Goal: Information Seeking & Learning: Check status

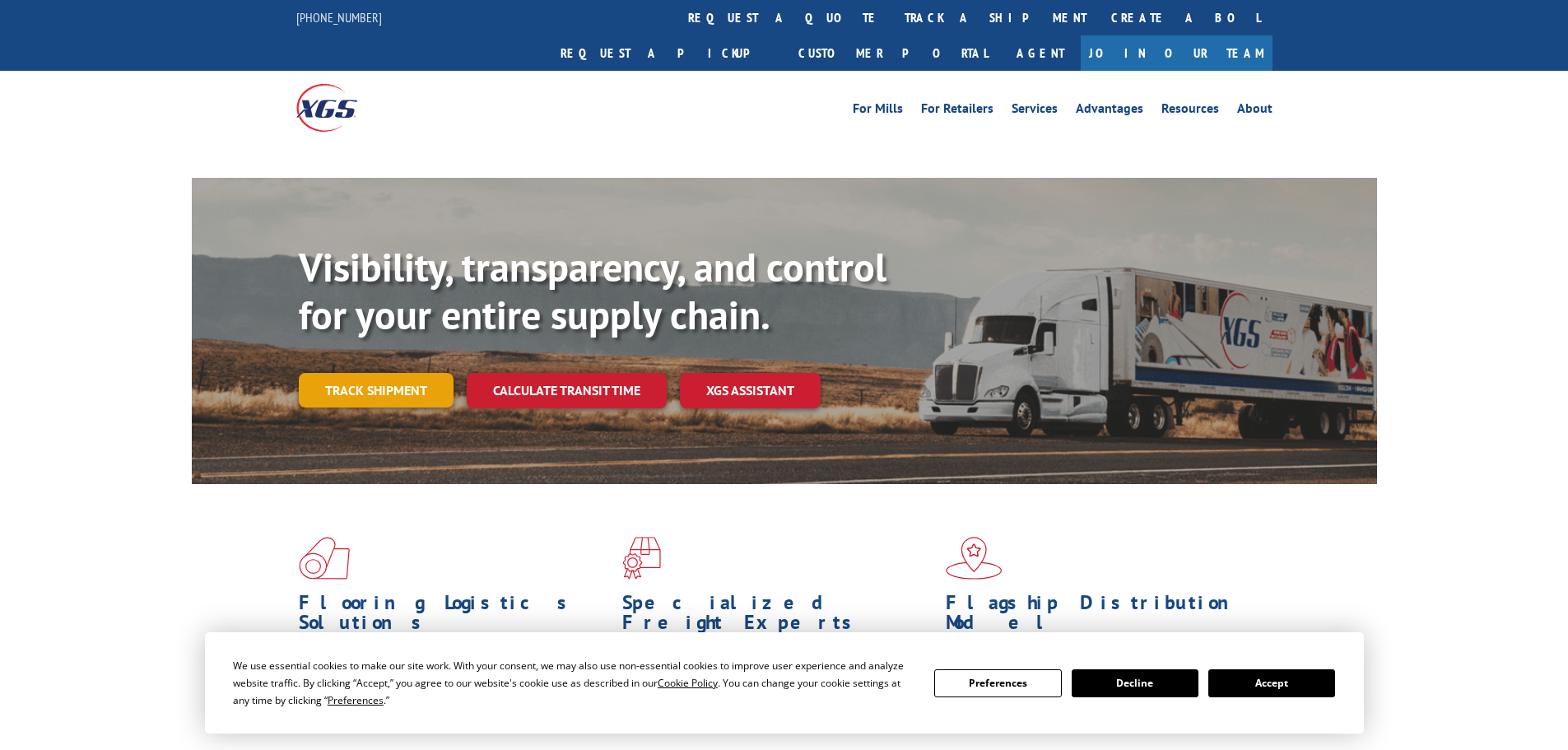
click at [399, 373] on link "Track shipment" at bounding box center [377, 389] width 155 height 35
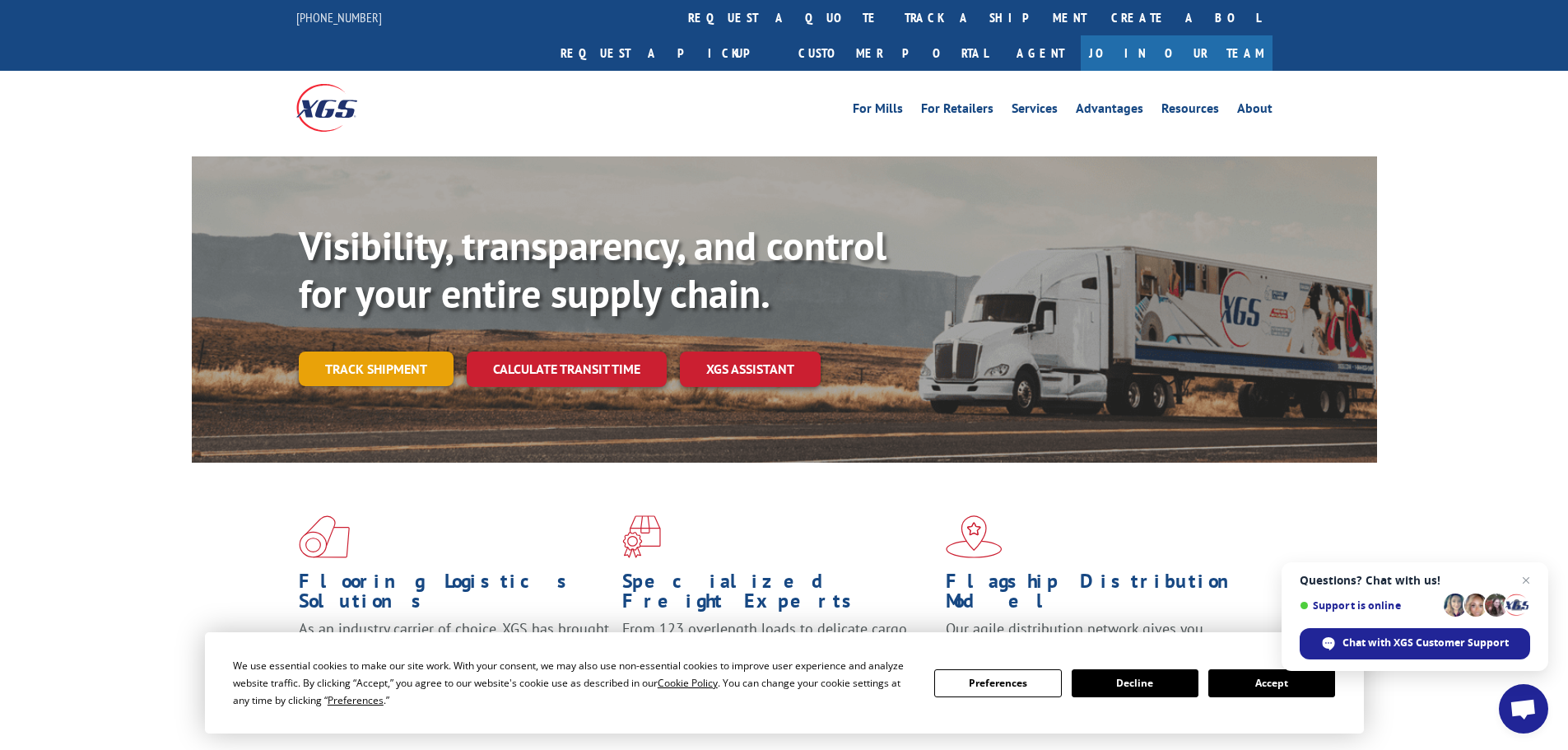
click at [407, 352] on link "Track shipment" at bounding box center [377, 369] width 155 height 35
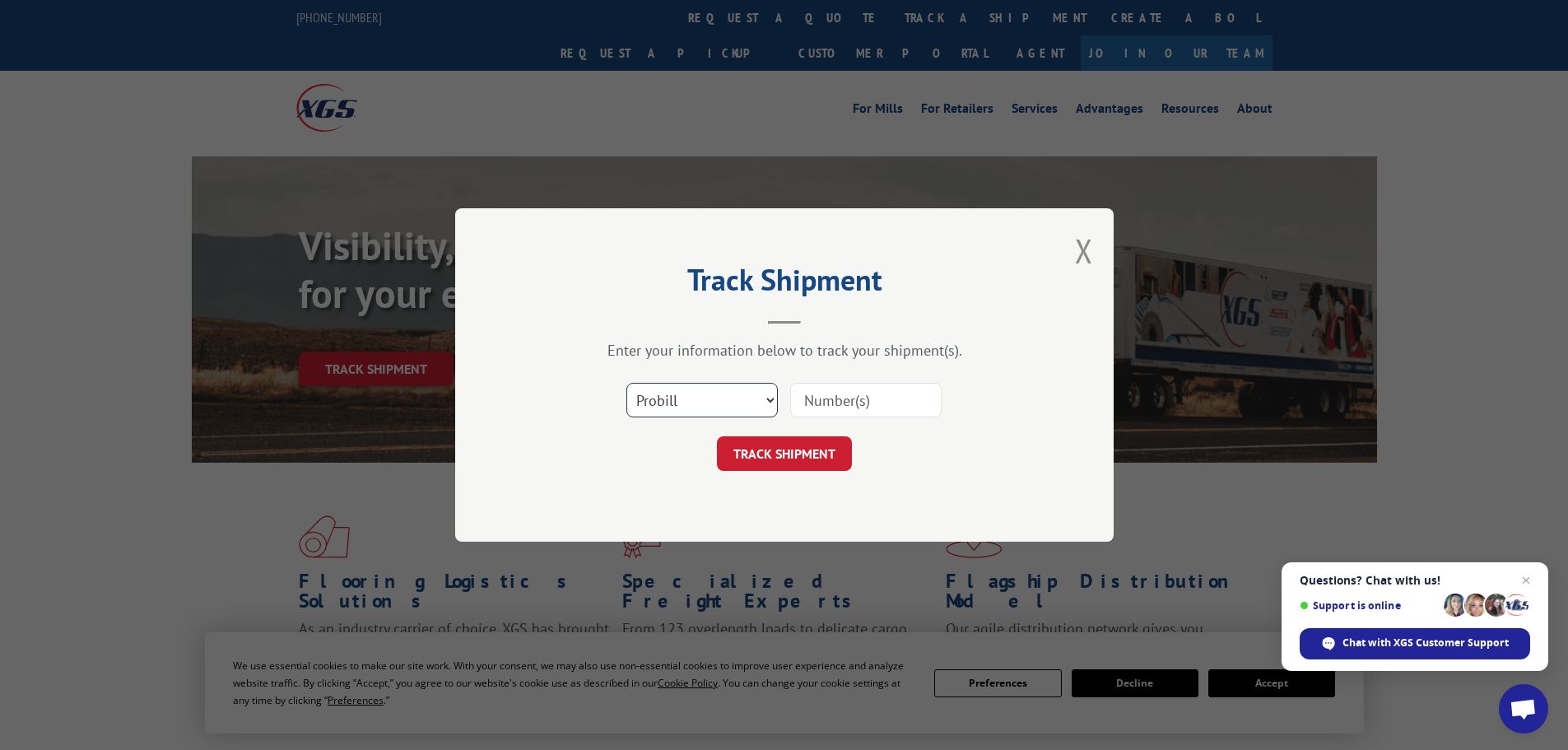
click at [721, 397] on select "Select category... Probill BOL PO" at bounding box center [702, 399] width 151 height 35
select select "bol"
click at [626, 382] on select "Select category... Probill BOL PO" at bounding box center [702, 399] width 151 height 35
click at [818, 402] on input at bounding box center [865, 399] width 151 height 35
paste input "09480300000413041"
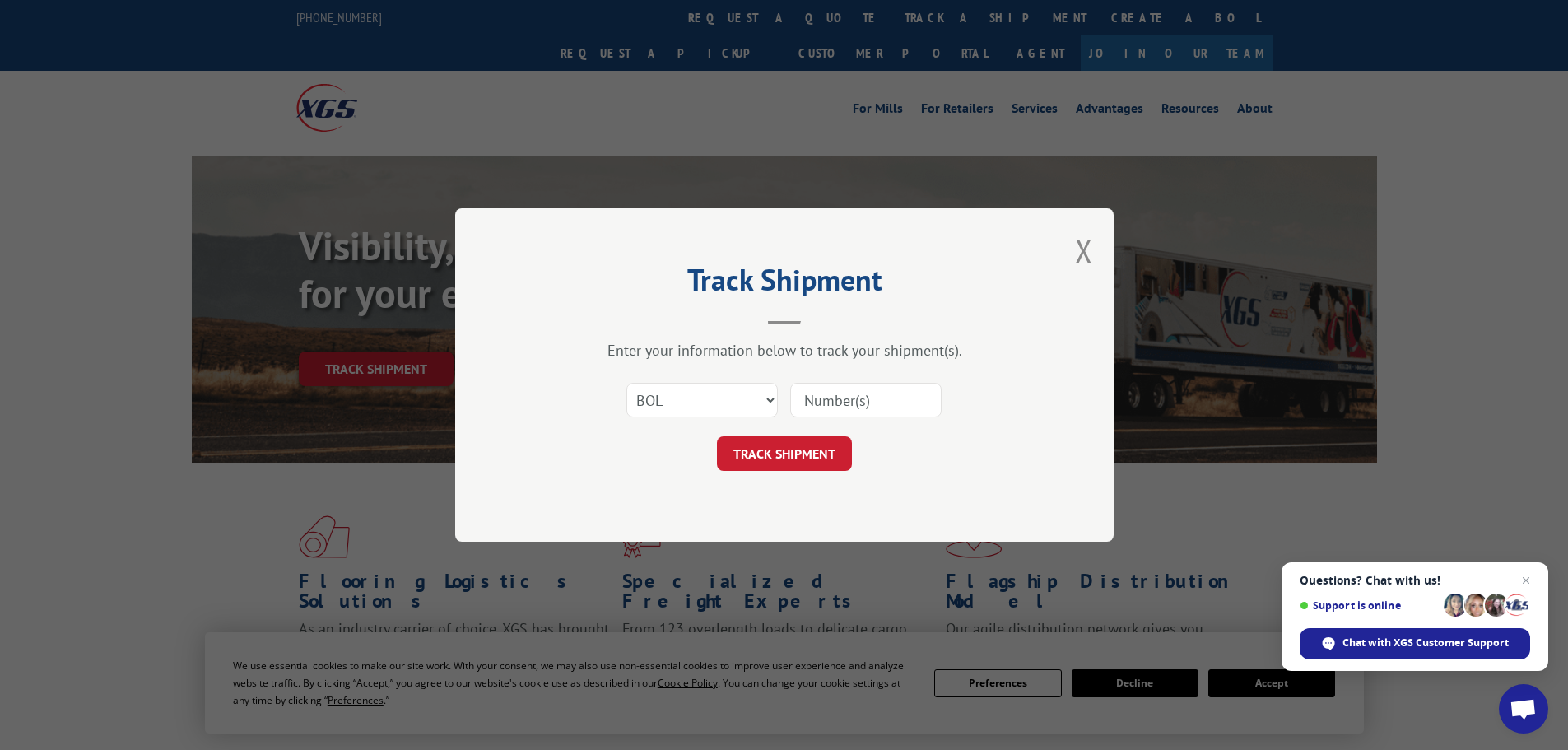
type input "09480300000413041"
click button "TRACK SHIPMENT" at bounding box center [785, 453] width 135 height 35
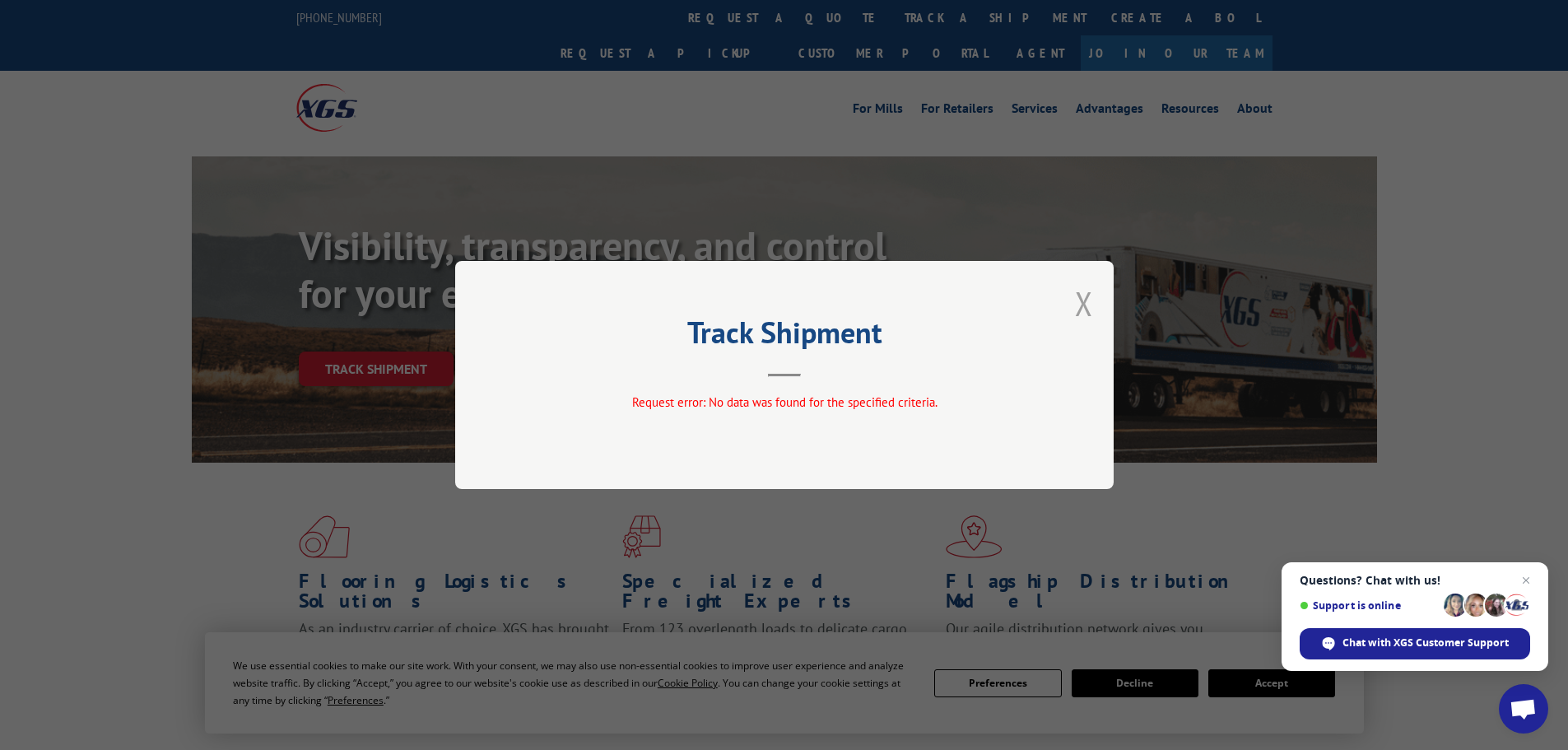
click at [1086, 305] on button "Close modal" at bounding box center [1084, 303] width 18 height 44
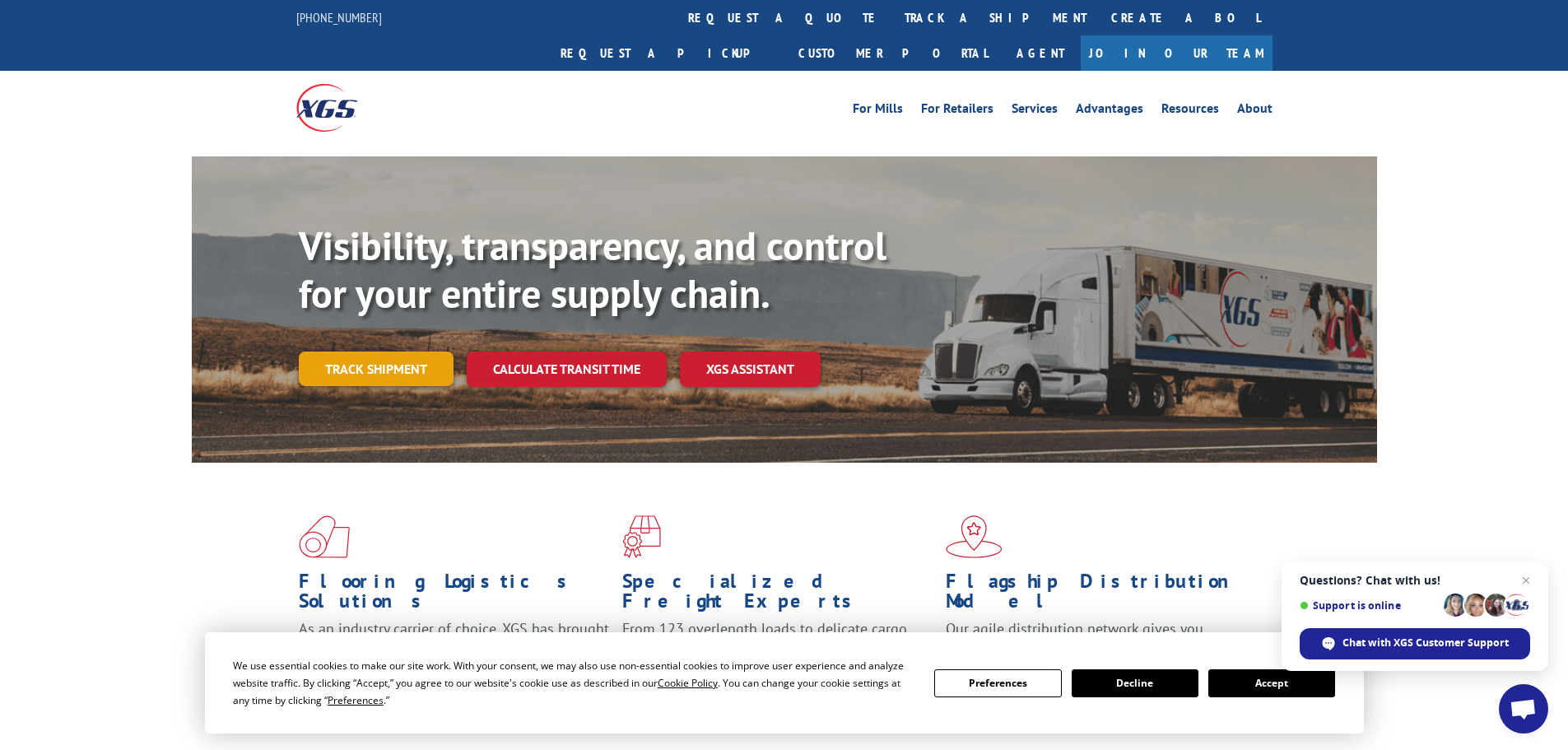
click at [397, 352] on link "Track shipment" at bounding box center [377, 369] width 155 height 35
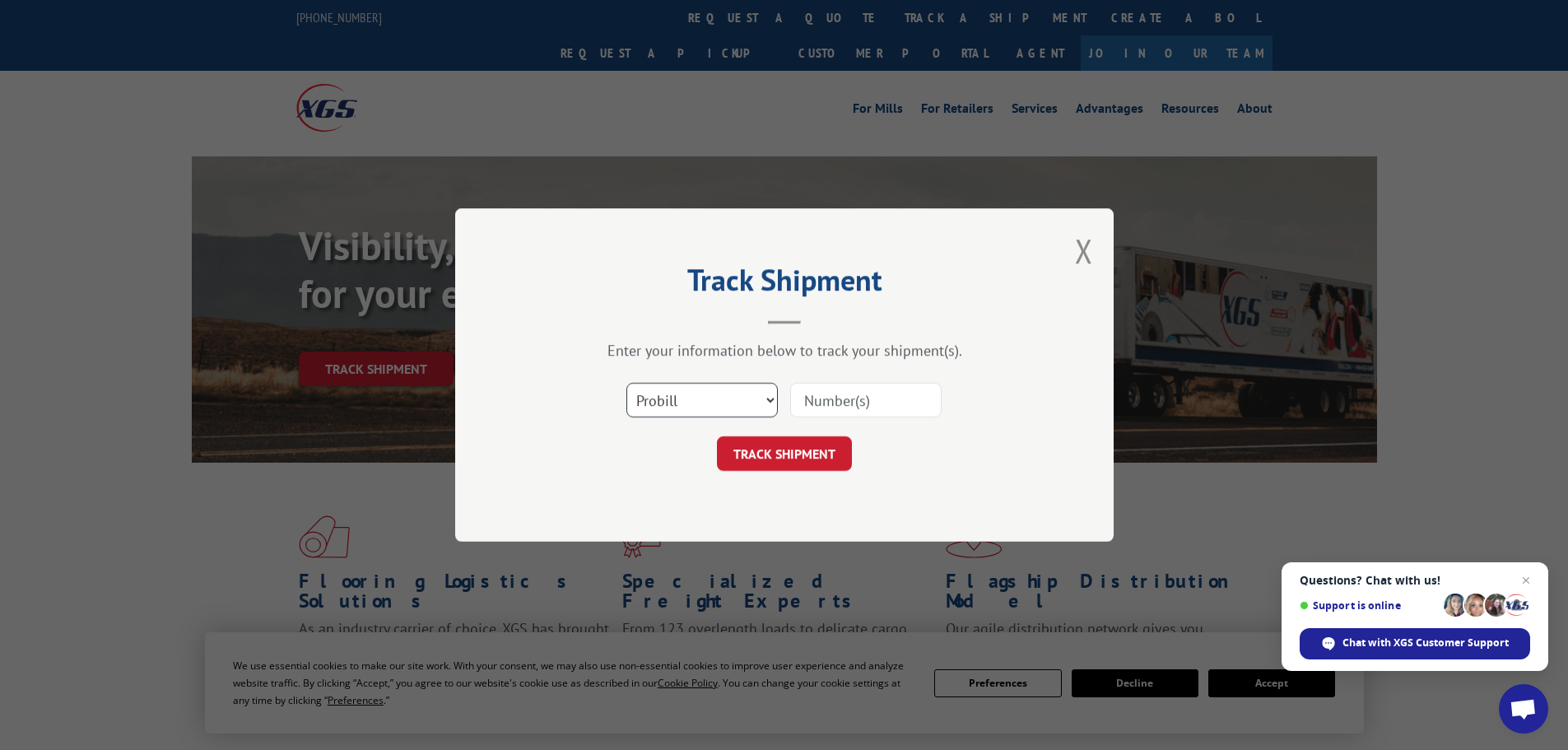
click at [720, 401] on select "Select category... Probill BOL PO" at bounding box center [702, 399] width 151 height 35
click at [833, 401] on input at bounding box center [865, 399] width 151 height 35
paste input "16571201"
drag, startPoint x: 804, startPoint y: 397, endPoint x: 819, endPoint y: 426, distance: 32.6
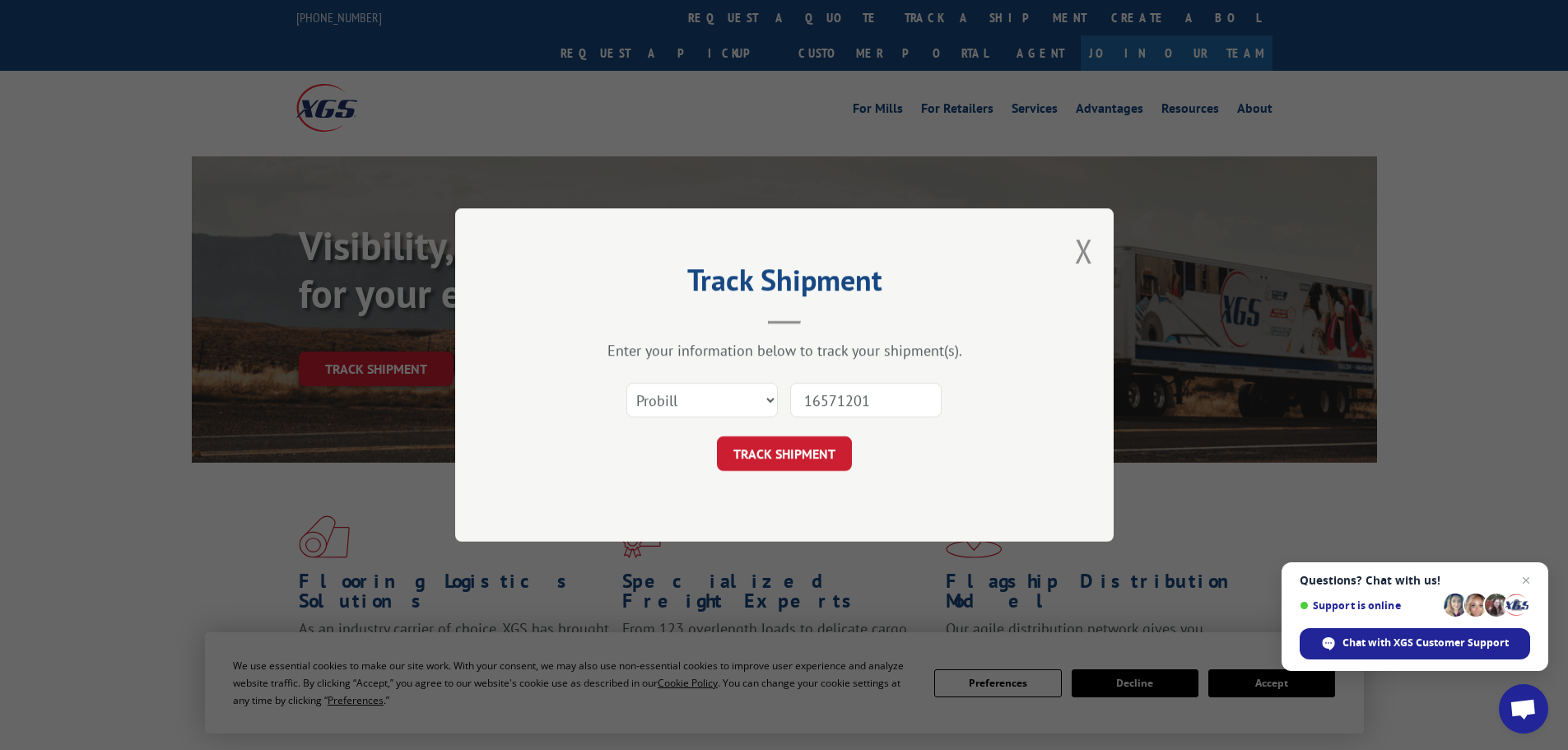
click at [804, 400] on input "16571201" at bounding box center [865, 399] width 151 height 35
type input "16571201"
click at [794, 458] on button "TRACK SHIPMENT" at bounding box center [785, 453] width 135 height 35
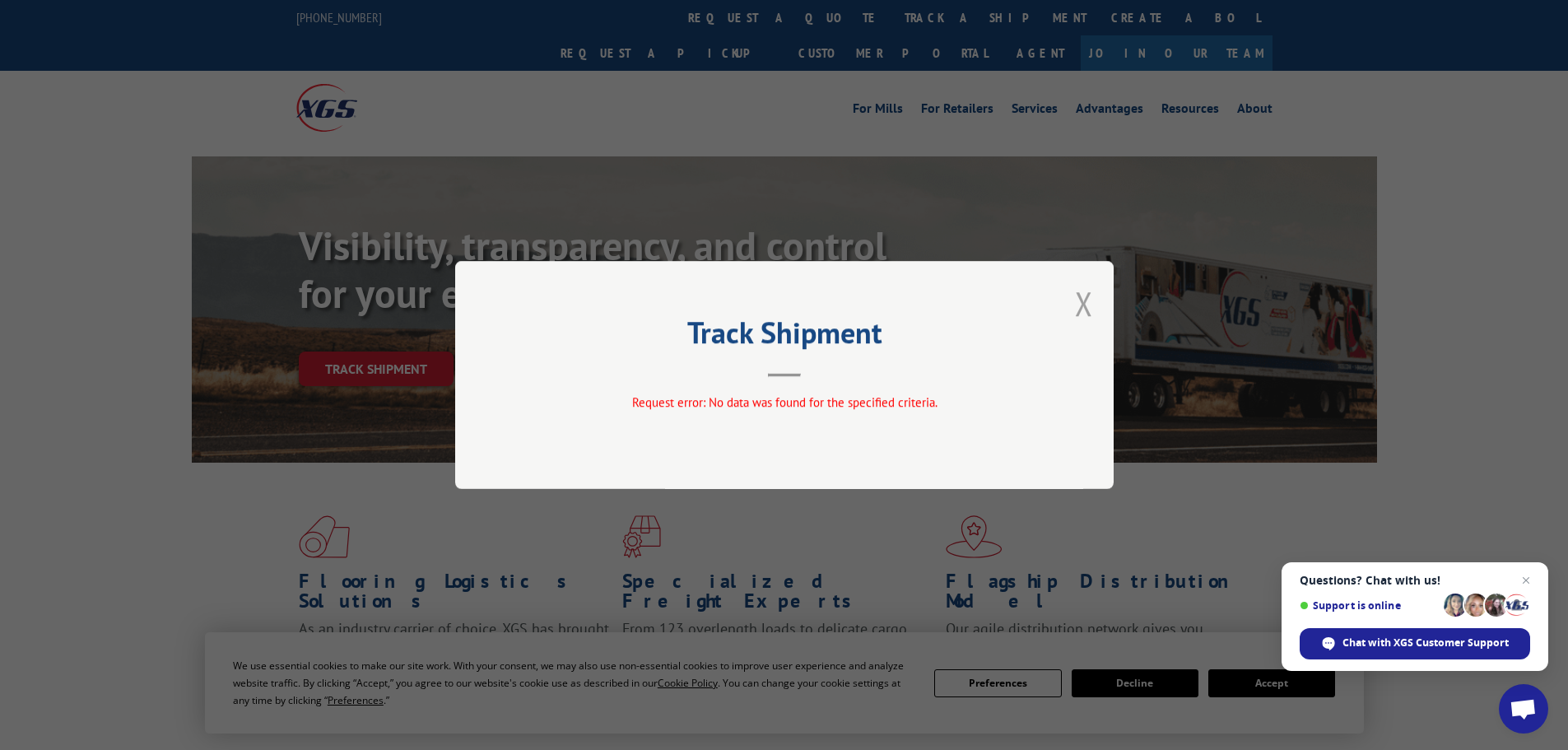
click at [1088, 299] on button "Close modal" at bounding box center [1084, 303] width 18 height 44
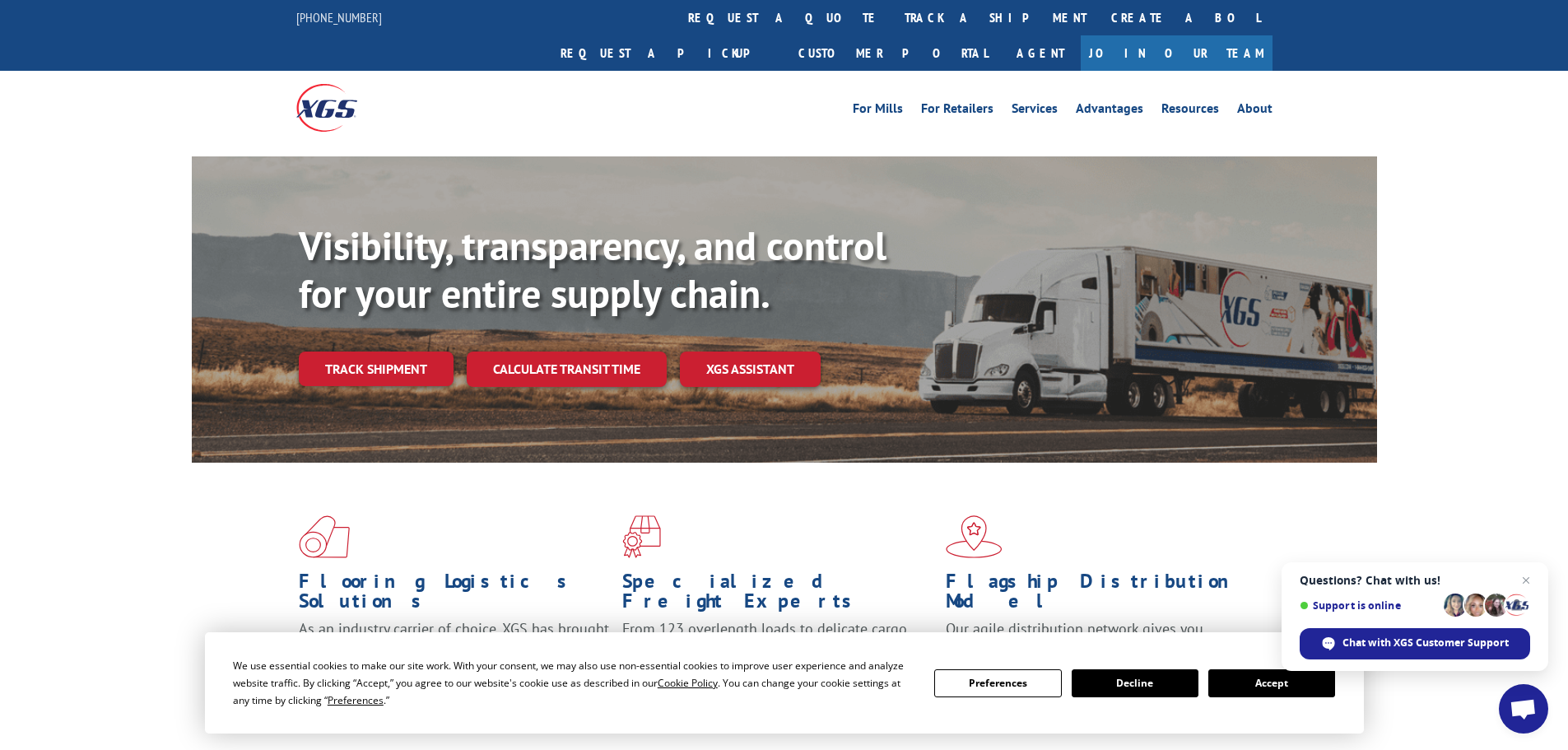
click at [1160, 680] on button "Decline" at bounding box center [1136, 683] width 127 height 28
